Goal: Information Seeking & Learning: Learn about a topic

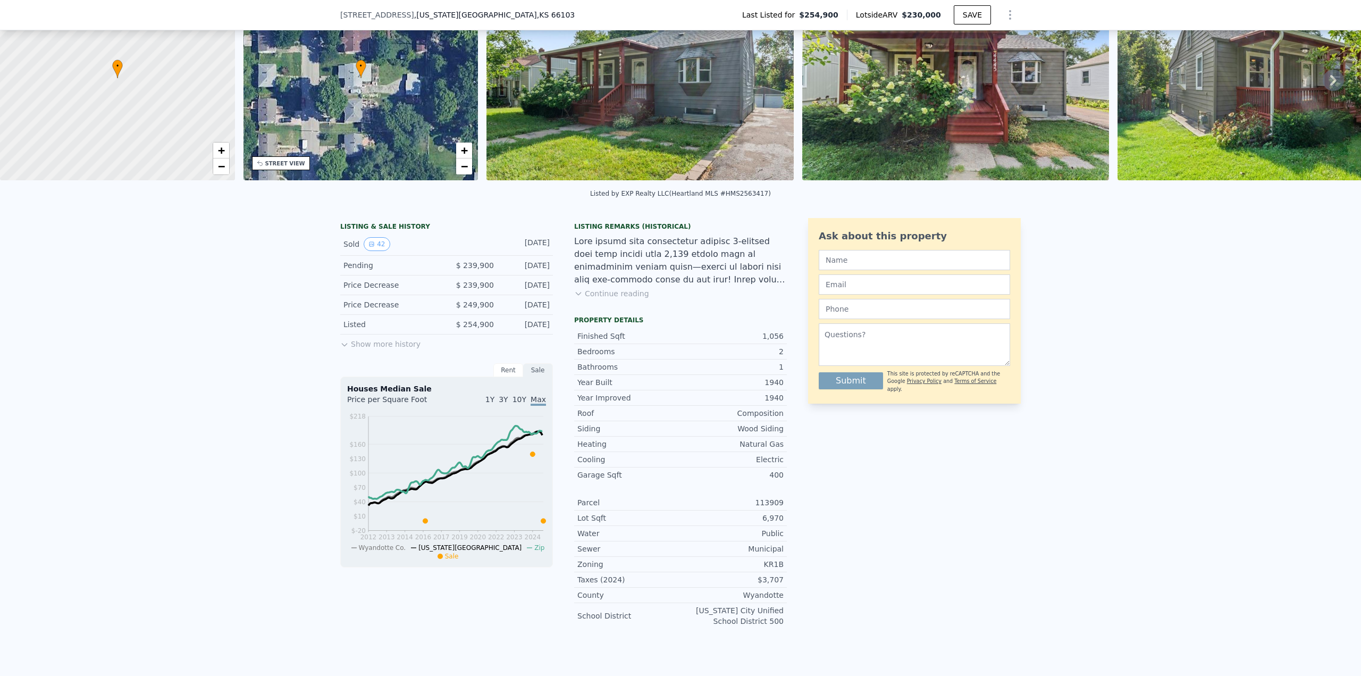
scroll to position [4, 0]
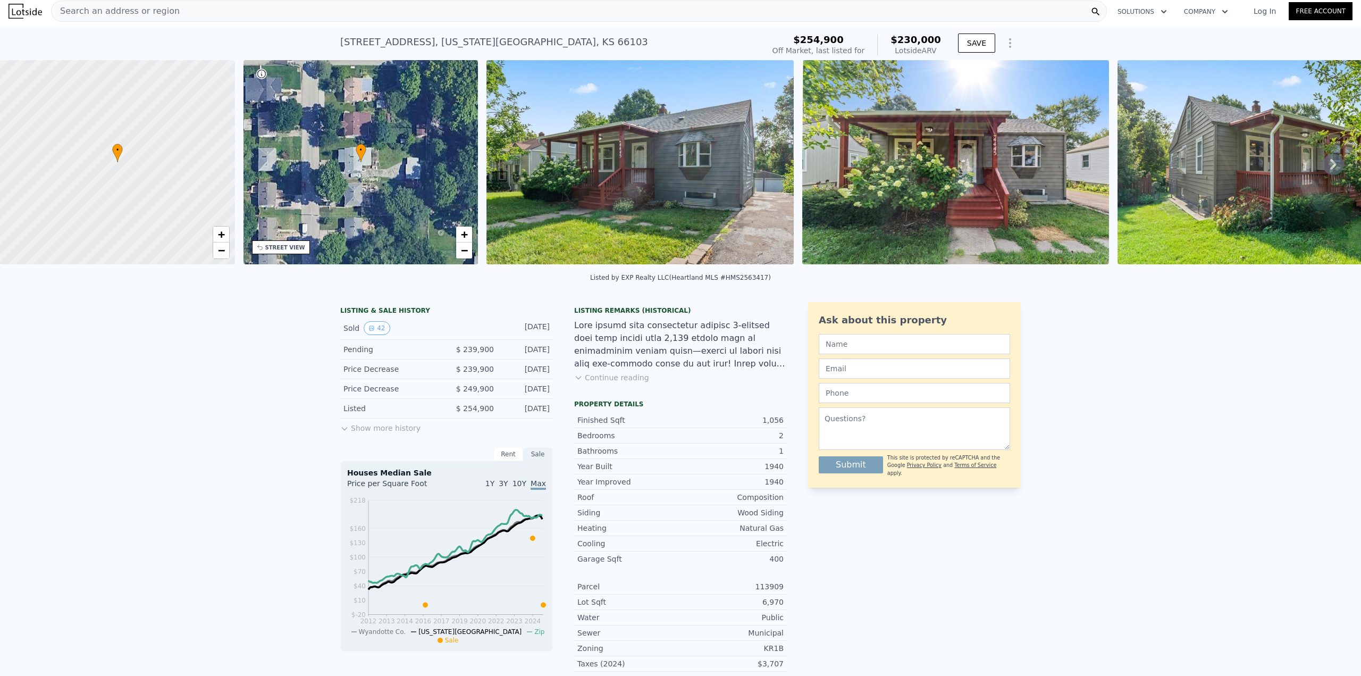
click at [340, 433] on icon at bounding box center [344, 428] width 9 height 9
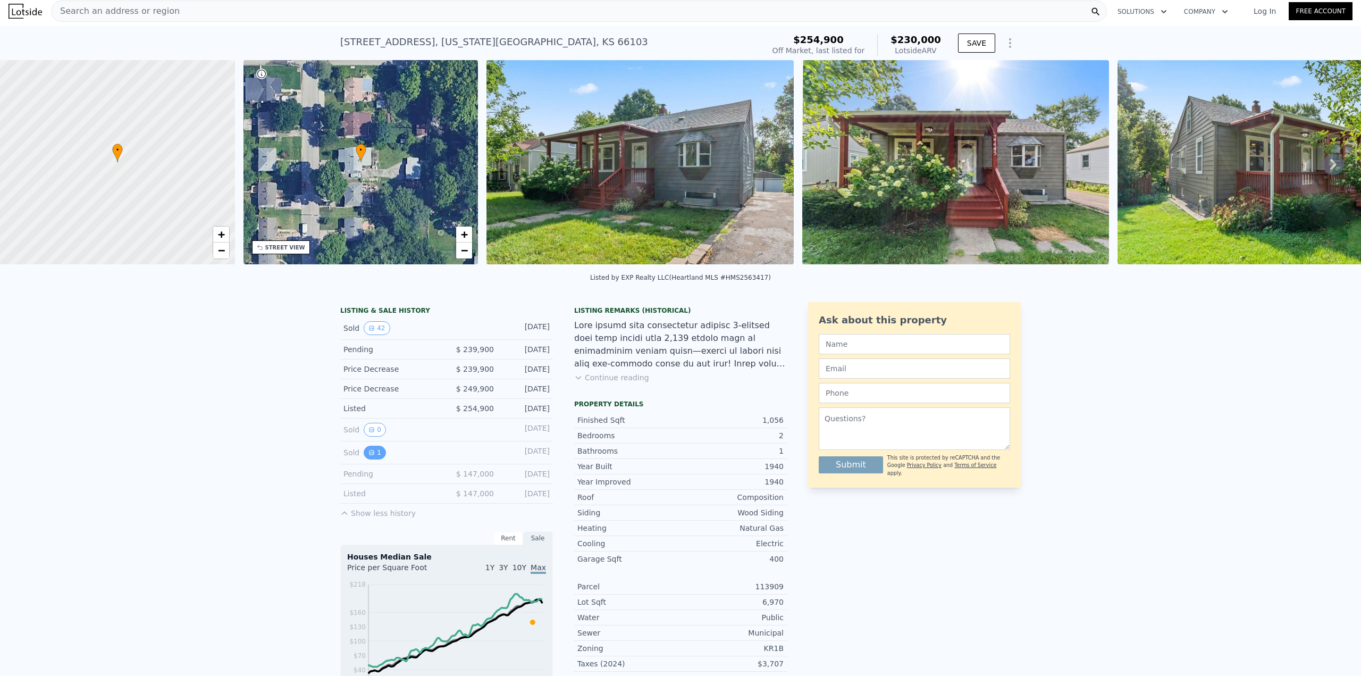
click at [369, 456] on button "1" at bounding box center [375, 453] width 22 height 14
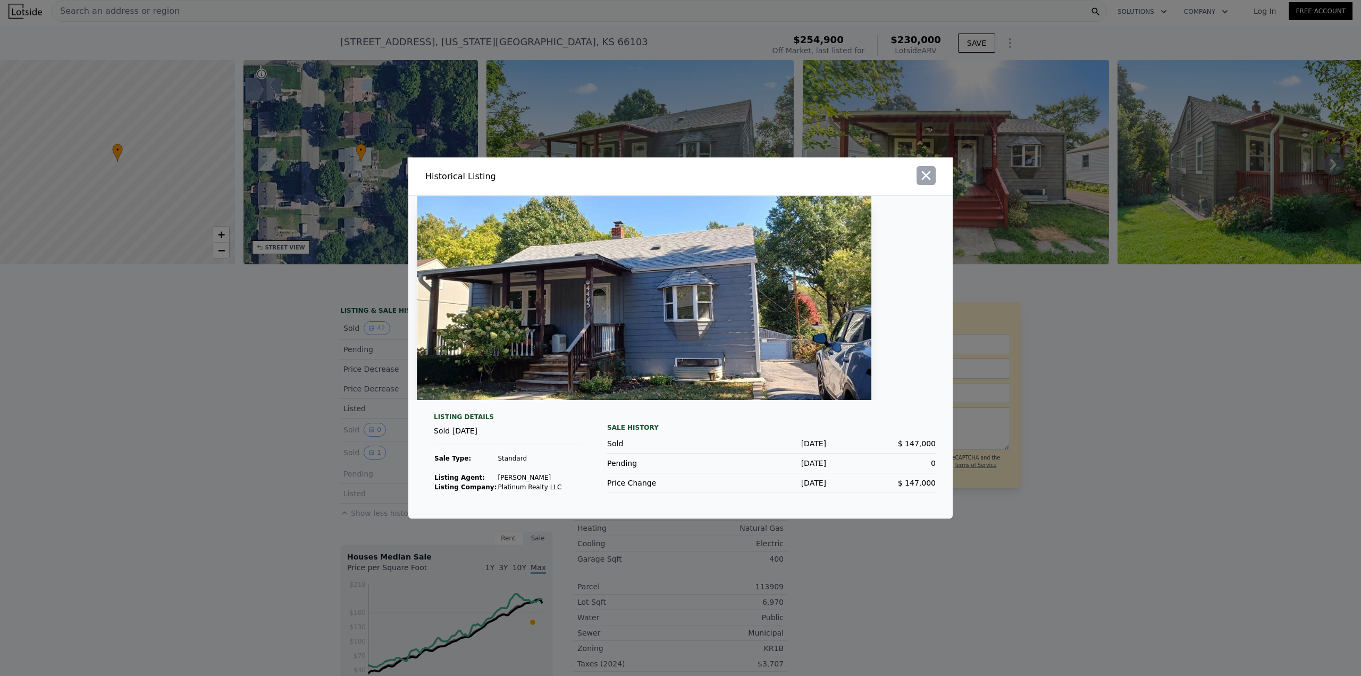
click at [927, 174] on icon "button" at bounding box center [926, 175] width 15 height 15
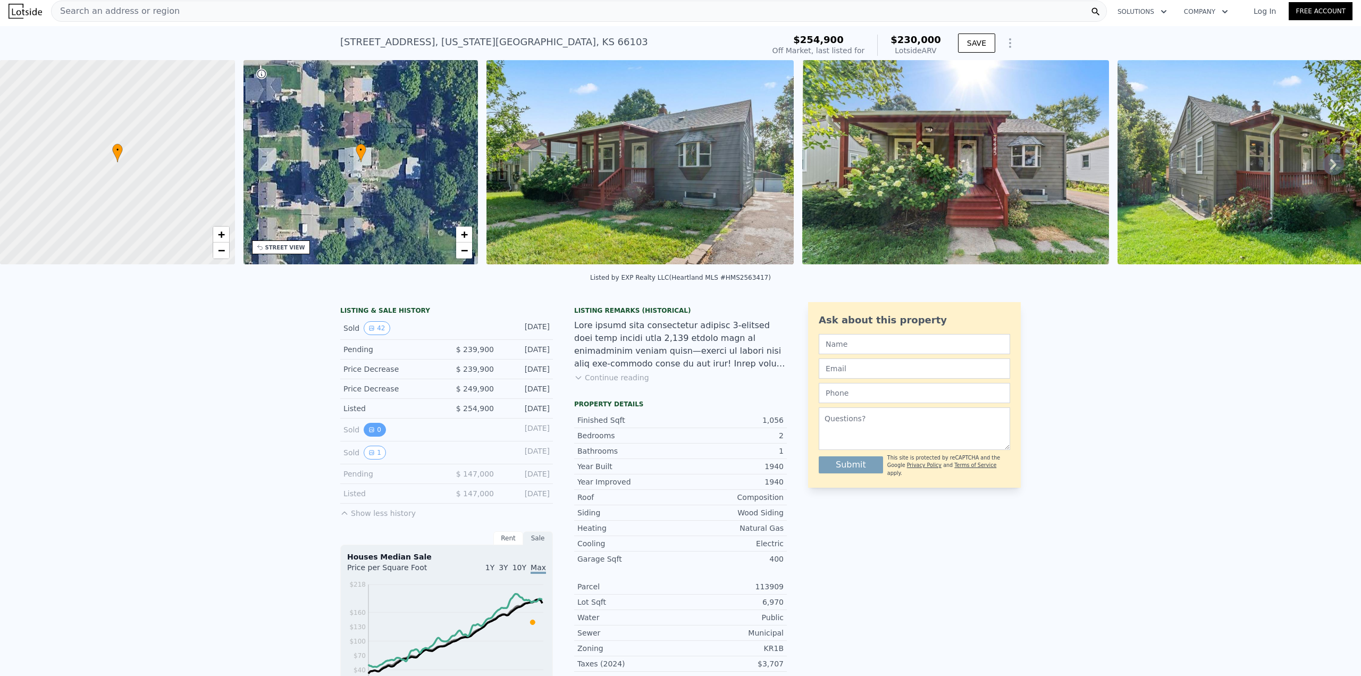
click at [370, 434] on button "0" at bounding box center [375, 430] width 22 height 14
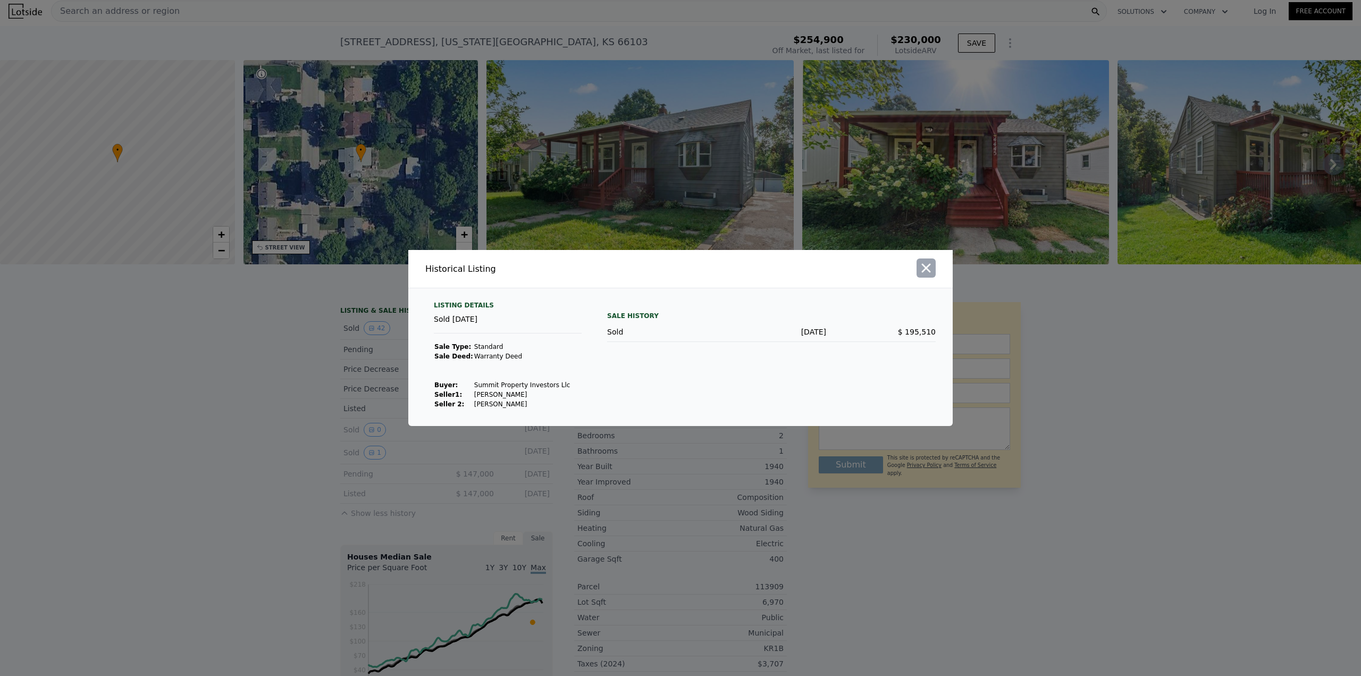
click at [928, 277] on button "button" at bounding box center [926, 267] width 19 height 19
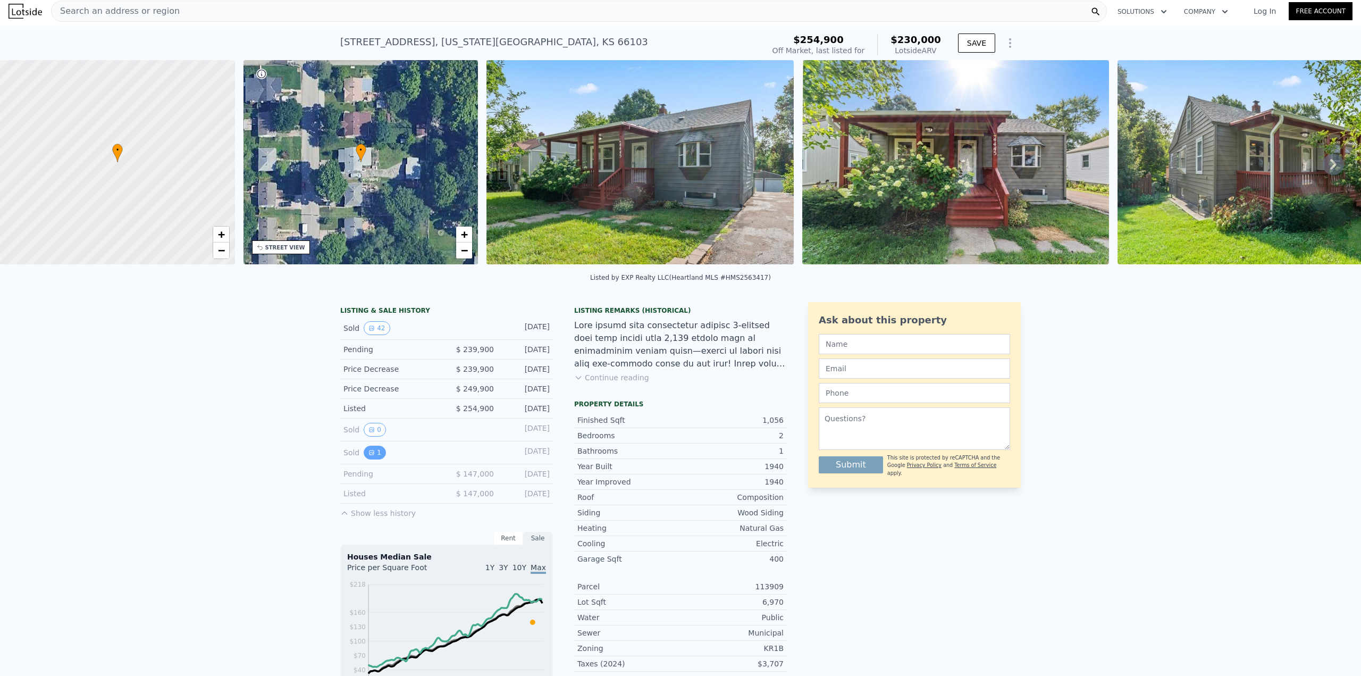
click at [364, 459] on button "1" at bounding box center [375, 453] width 22 height 14
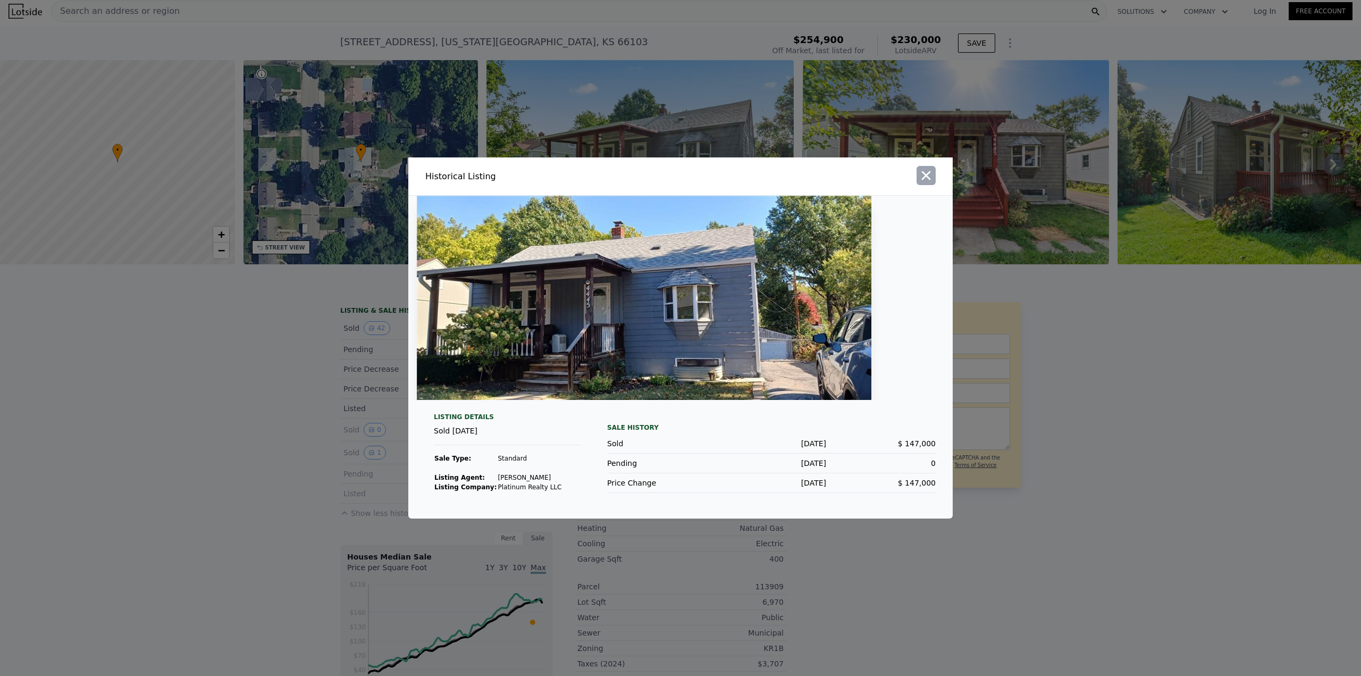
click at [929, 177] on icon "button" at bounding box center [926, 175] width 9 height 9
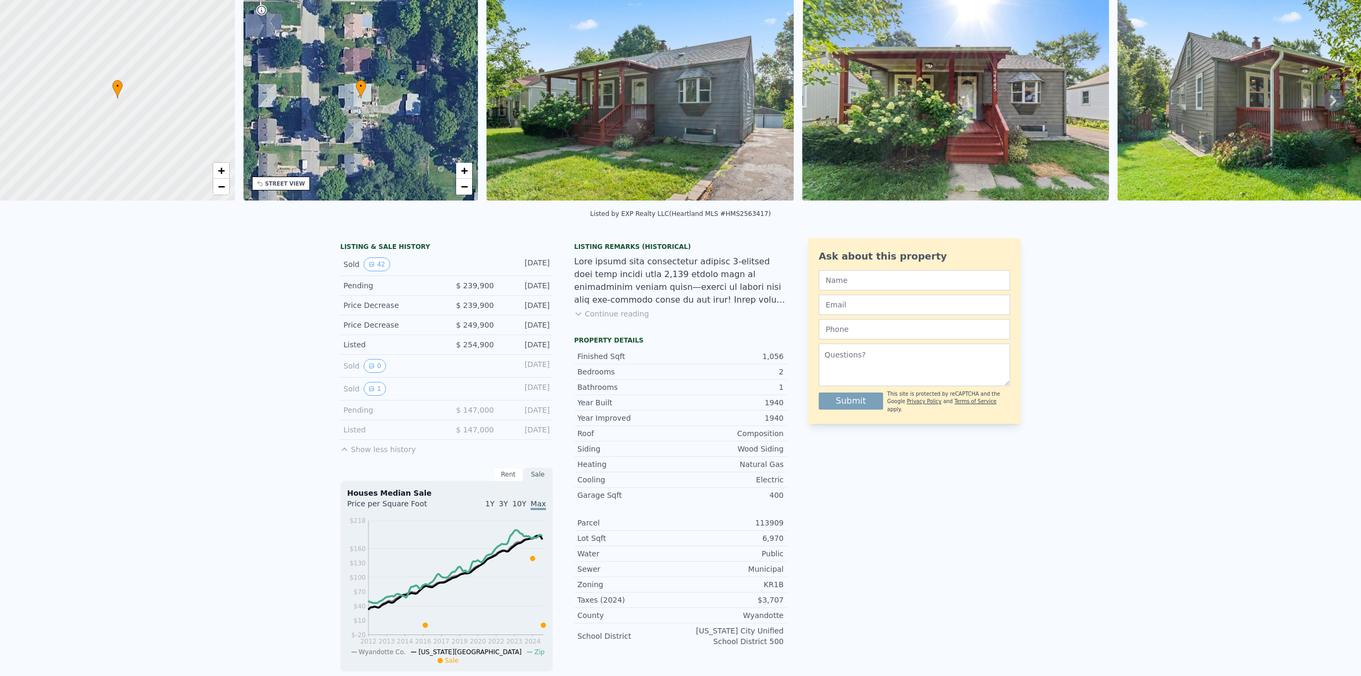
scroll to position [0, 0]
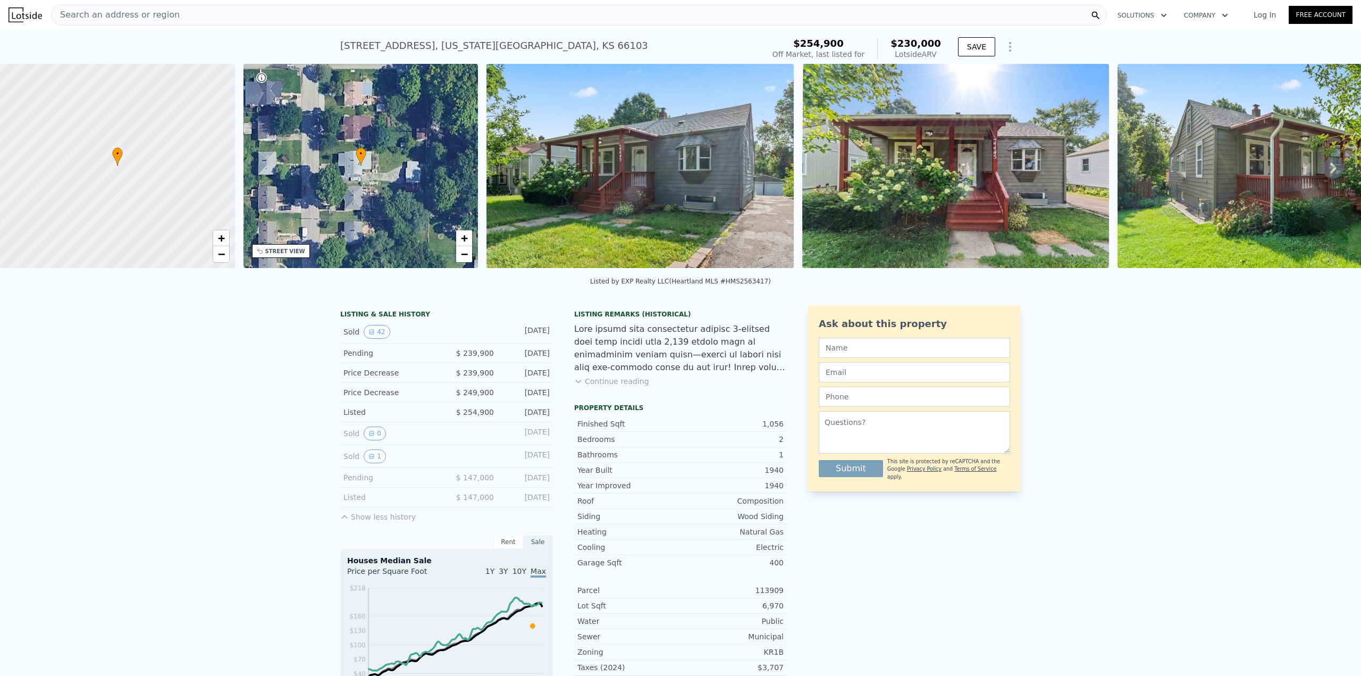
click at [1006, 45] on icon "Show Options" at bounding box center [1010, 46] width 13 height 13
click at [157, 439] on div "LISTING & SALE HISTORY Sold 42 [DATE] Pending $ 239,900 [DATE] Price Decrease $…" at bounding box center [680, 546] width 1361 height 499
click at [364, 463] on button "1" at bounding box center [375, 456] width 22 height 14
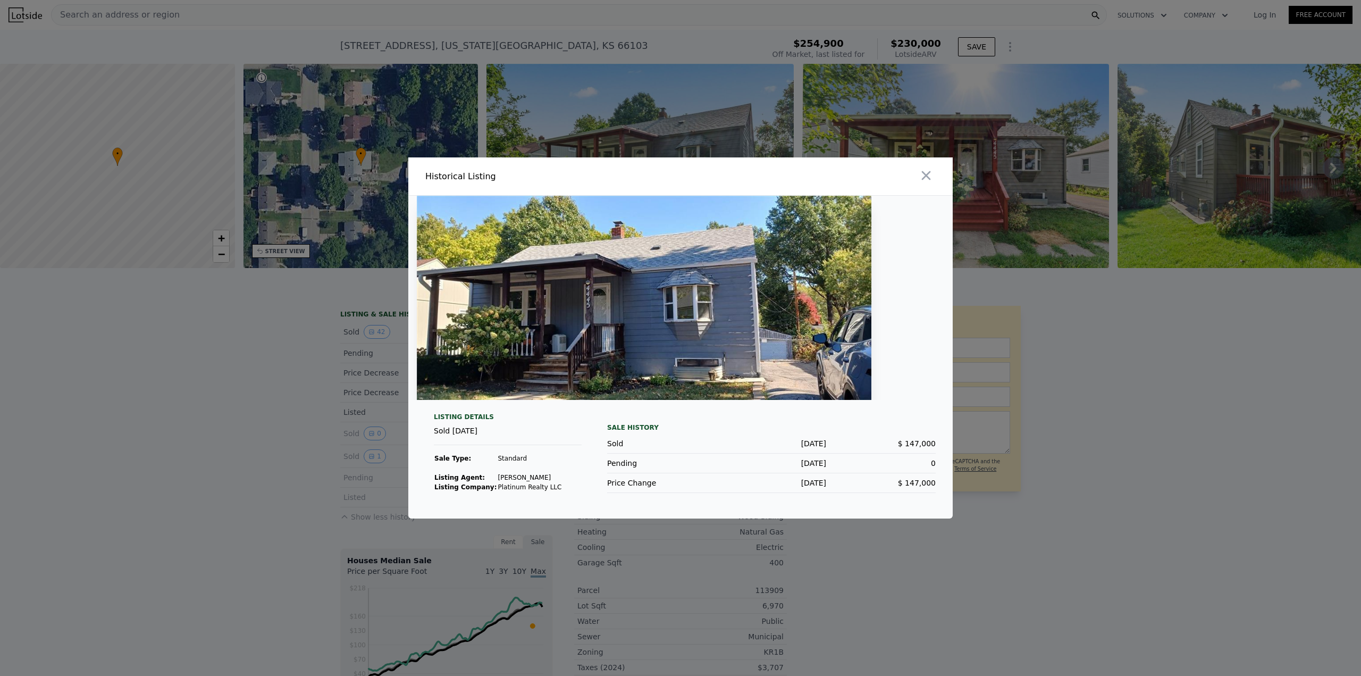
click at [321, 478] on div at bounding box center [680, 338] width 1361 height 676
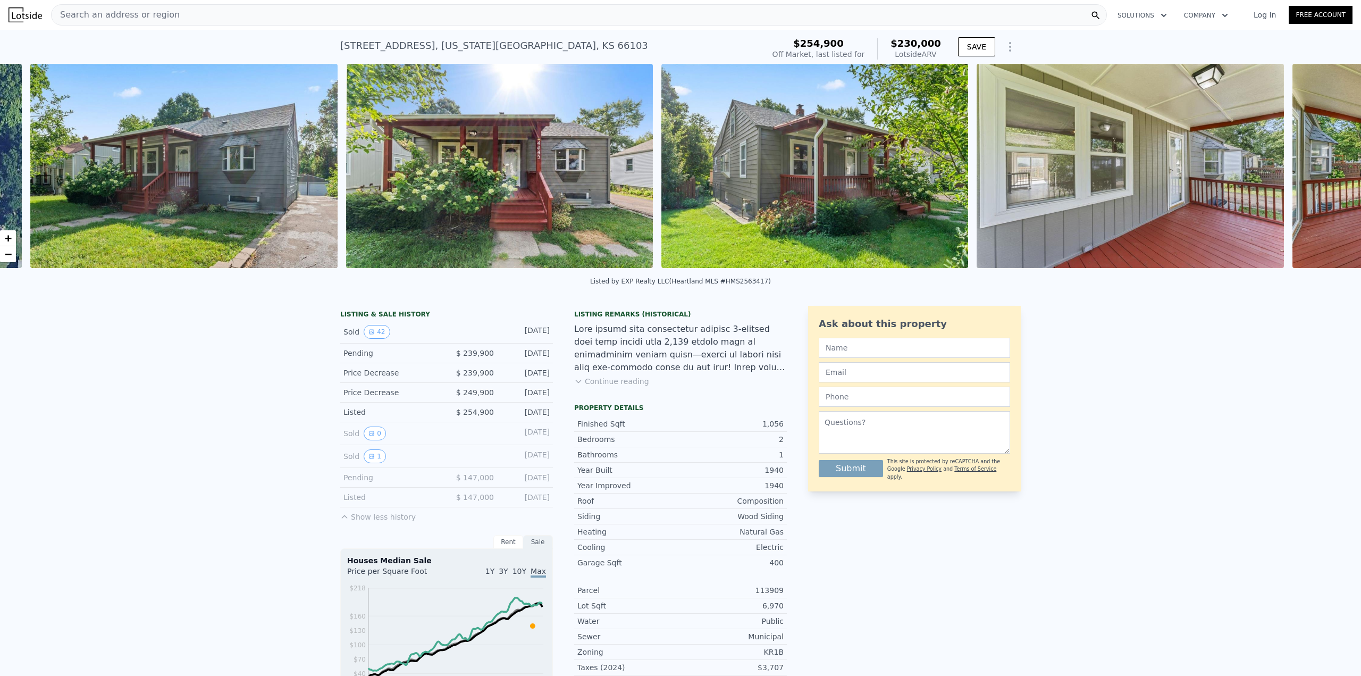
scroll to position [0, 487]
